Goal: Transaction & Acquisition: Purchase product/service

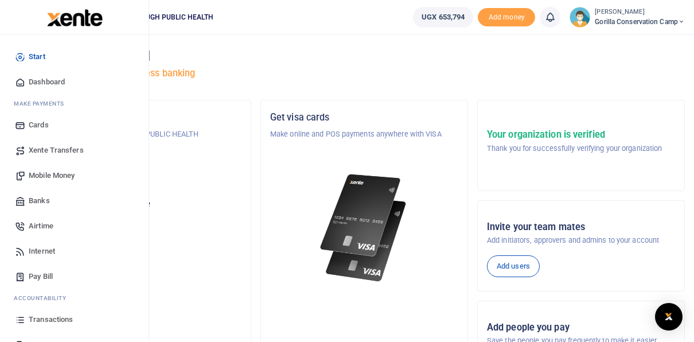
click at [53, 172] on span "Mobile Money" at bounding box center [52, 175] width 46 height 11
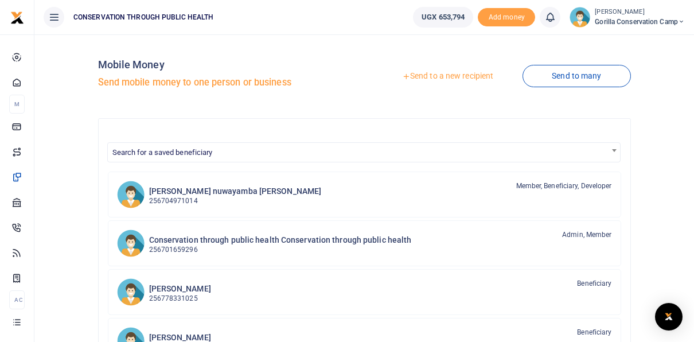
click at [458, 69] on link "Send to a new recipient" at bounding box center [448, 76] width 150 height 21
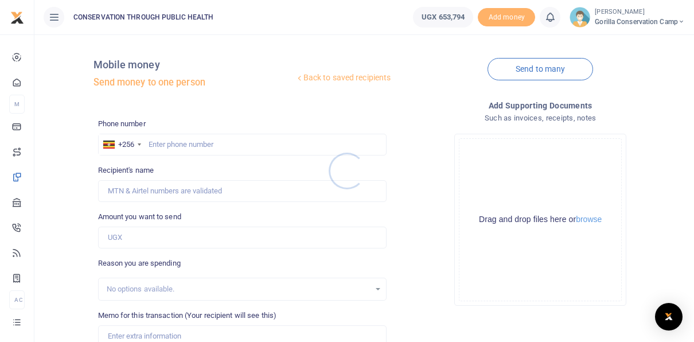
click at [165, 144] on div at bounding box center [347, 171] width 694 height 342
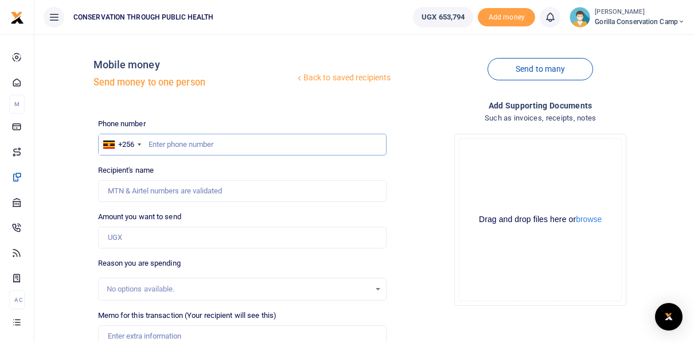
click at [153, 144] on input "text" at bounding box center [242, 145] width 289 height 22
type input "0708374898"
type input "[PERSON_NAME]"
type input "0708374898"
click at [128, 235] on input "Amount you want to send" at bounding box center [242, 238] width 289 height 22
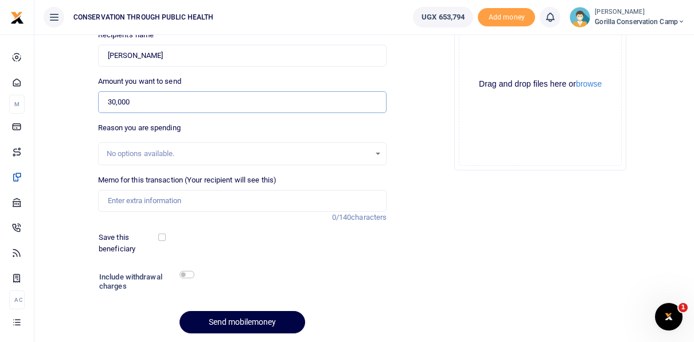
scroll to position [161, 0]
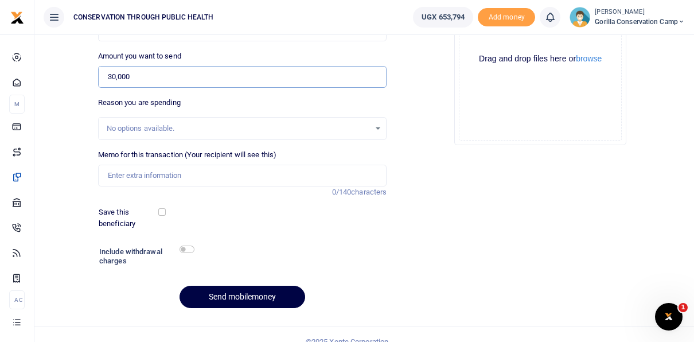
type input "30,000"
click at [130, 166] on input "Memo for this transaction (Your recipient will see this)" at bounding box center [242, 176] width 289 height 22
type input "Transport to book gorilla permits"
click at [157, 213] on label "Save this beneficiary" at bounding box center [129, 217] width 61 height 22
click at [162, 213] on input "checkbox" at bounding box center [161, 211] width 7 height 7
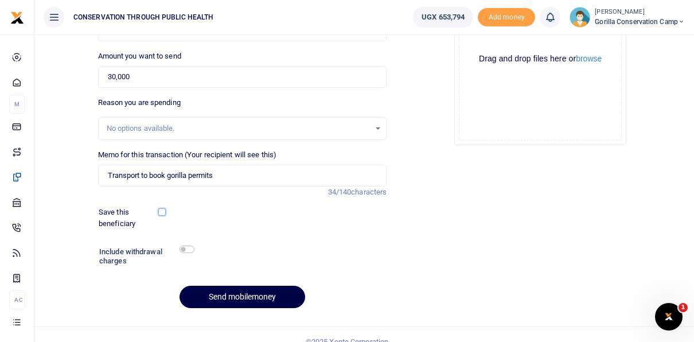
checkbox input "true"
click at [184, 250] on input "checkbox" at bounding box center [187, 248] width 15 height 7
checkbox input "true"
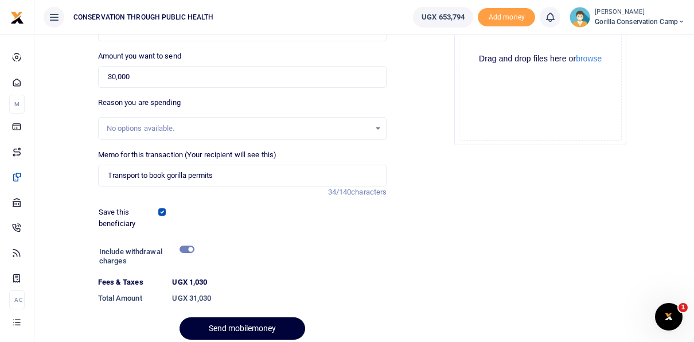
click at [236, 328] on button "Send mobilemoney" at bounding box center [243, 328] width 126 height 22
